Goal: Task Accomplishment & Management: Manage account settings

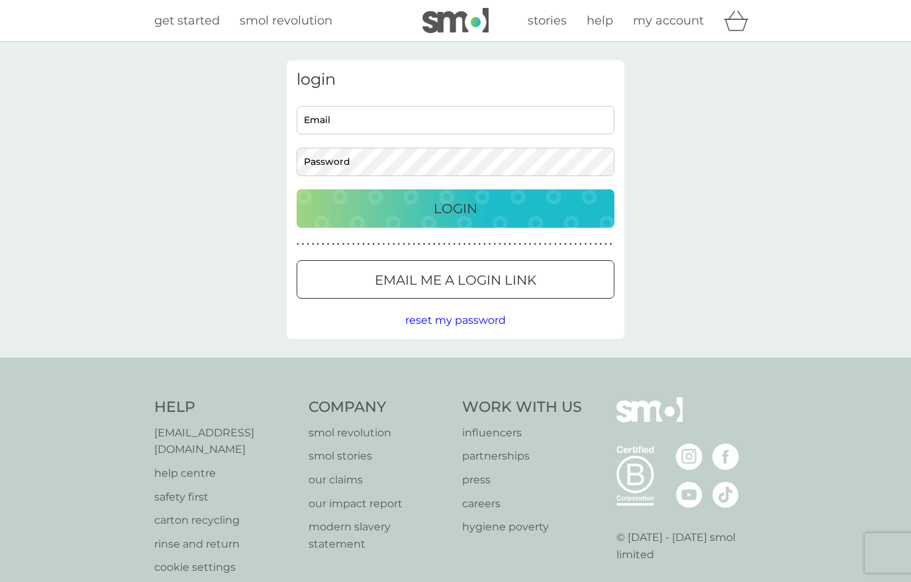
click at [468, 112] on input "Email" at bounding box center [456, 120] width 318 height 28
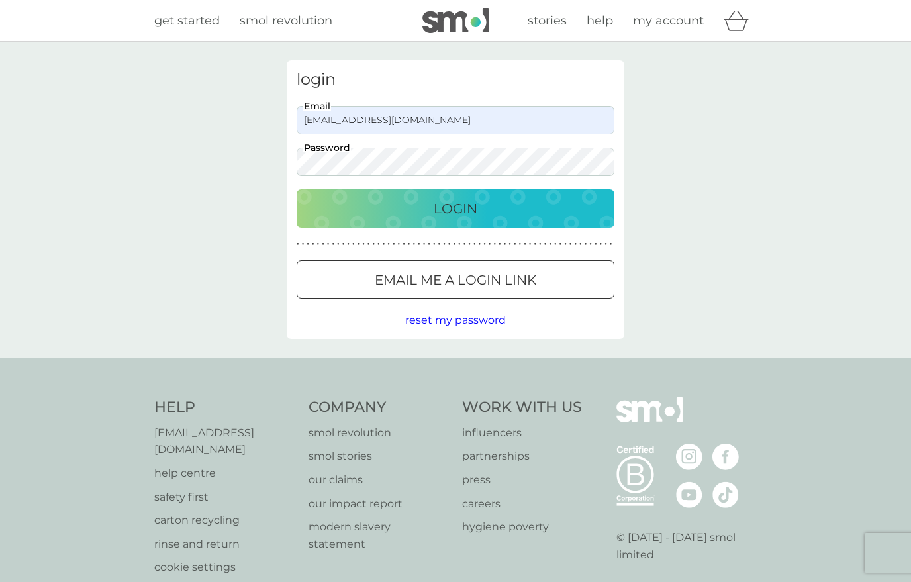
type input "[EMAIL_ADDRESS][DOMAIN_NAME]"
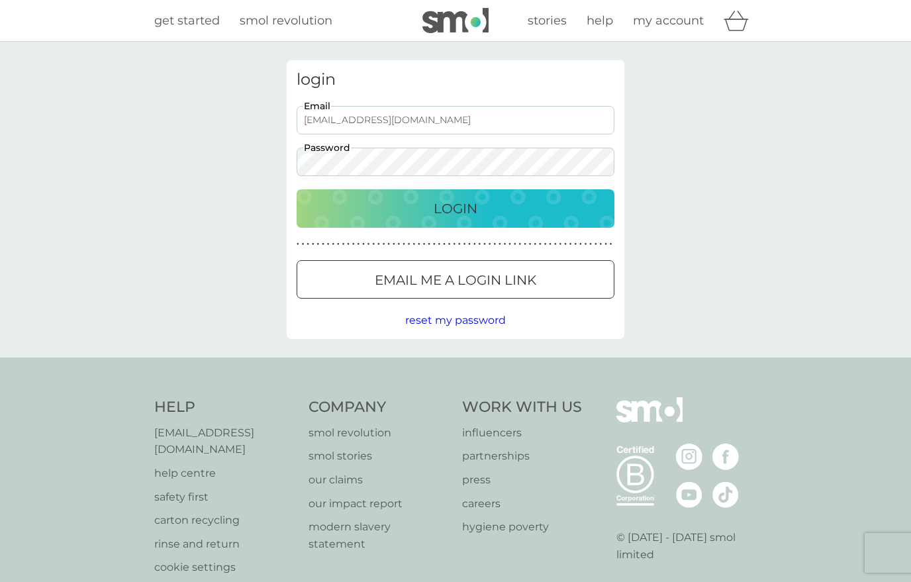
click at [505, 205] on div "Login" at bounding box center [455, 208] width 291 height 21
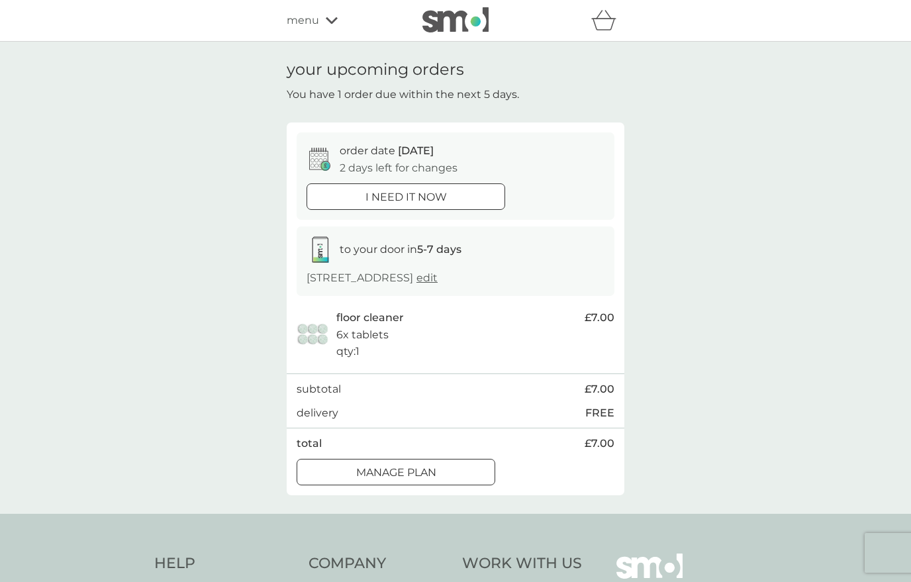
click at [454, 465] on div "Manage plan" at bounding box center [395, 472] width 197 height 17
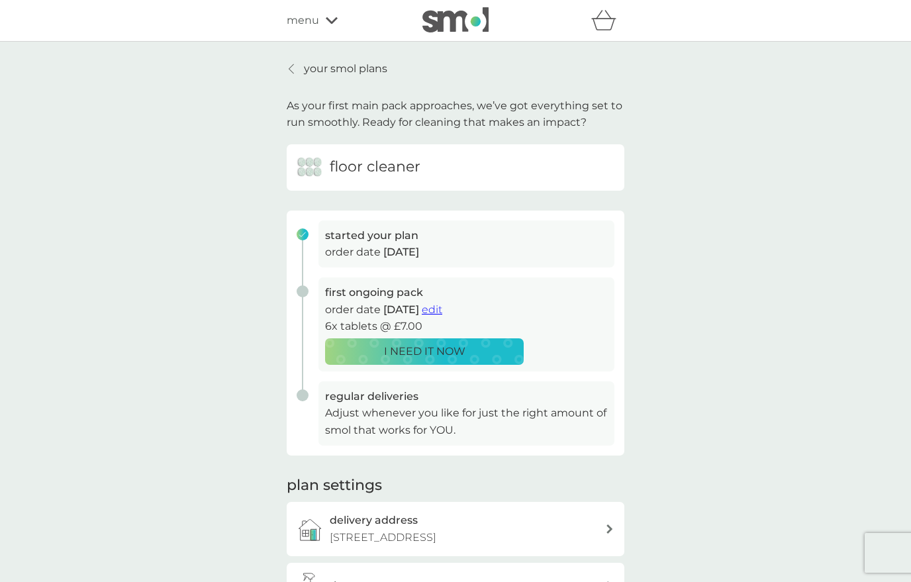
click at [442, 306] on span "edit" at bounding box center [432, 309] width 21 height 13
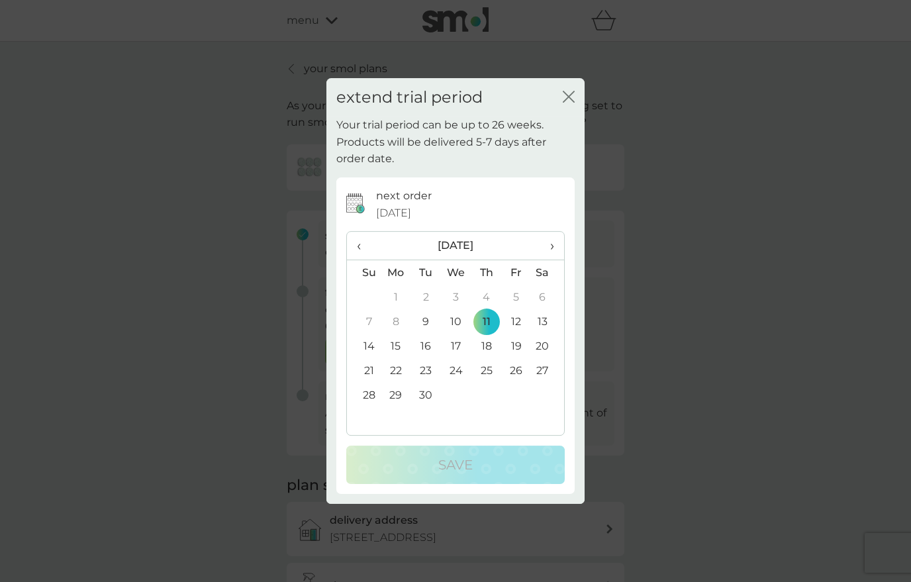
click at [551, 243] on span "›" at bounding box center [547, 246] width 13 height 28
click at [491, 346] on td "16" at bounding box center [486, 346] width 30 height 24
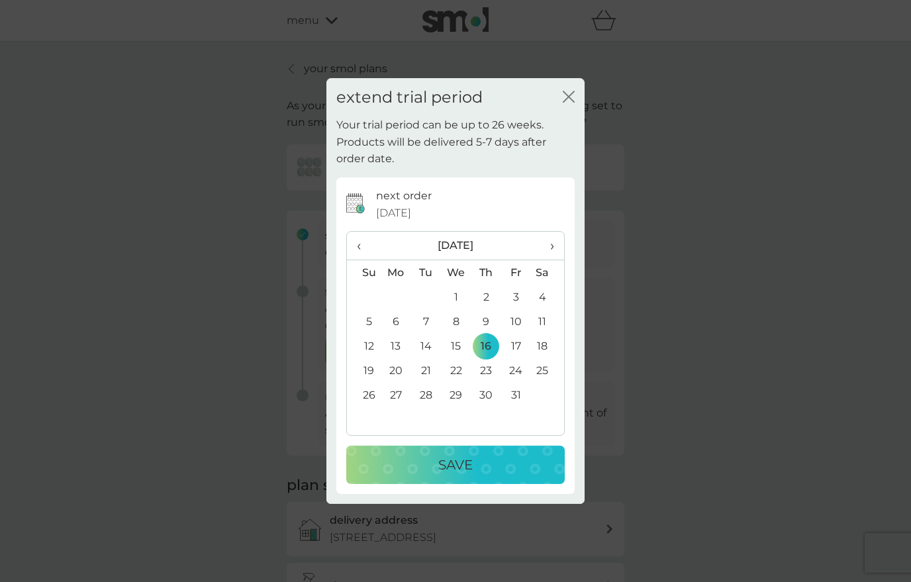
click at [500, 465] on div "Save" at bounding box center [455, 464] width 192 height 21
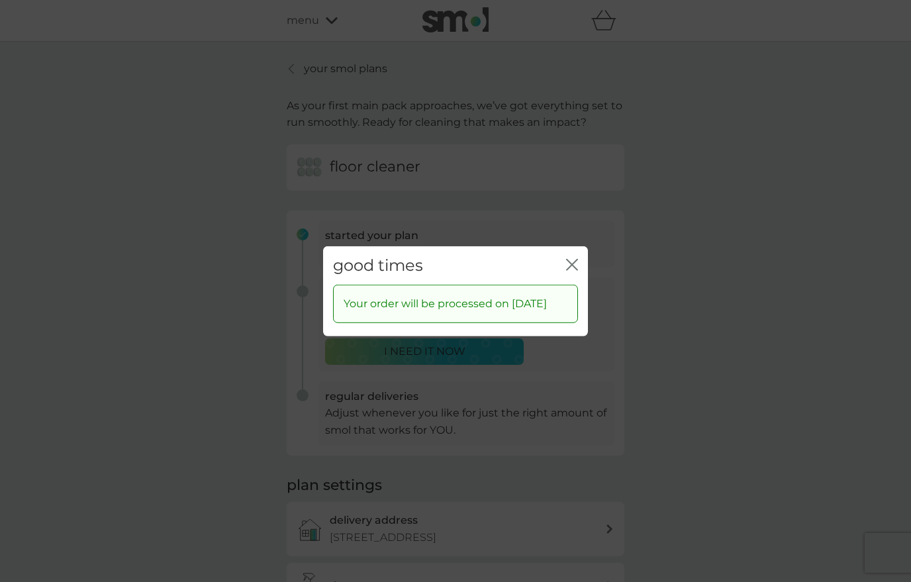
click at [569, 262] on icon "close" at bounding box center [572, 264] width 12 height 12
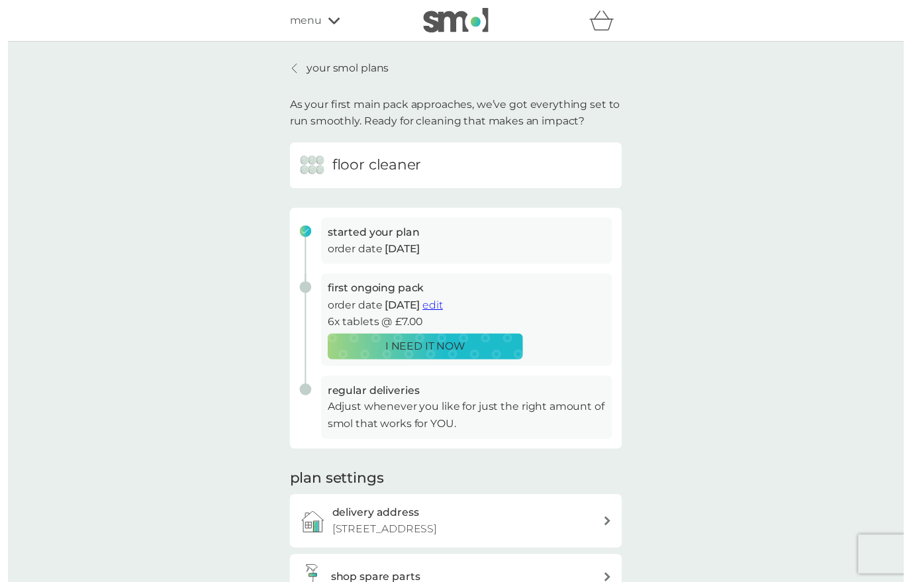
scroll to position [11, 0]
